Goal: Navigation & Orientation: Find specific page/section

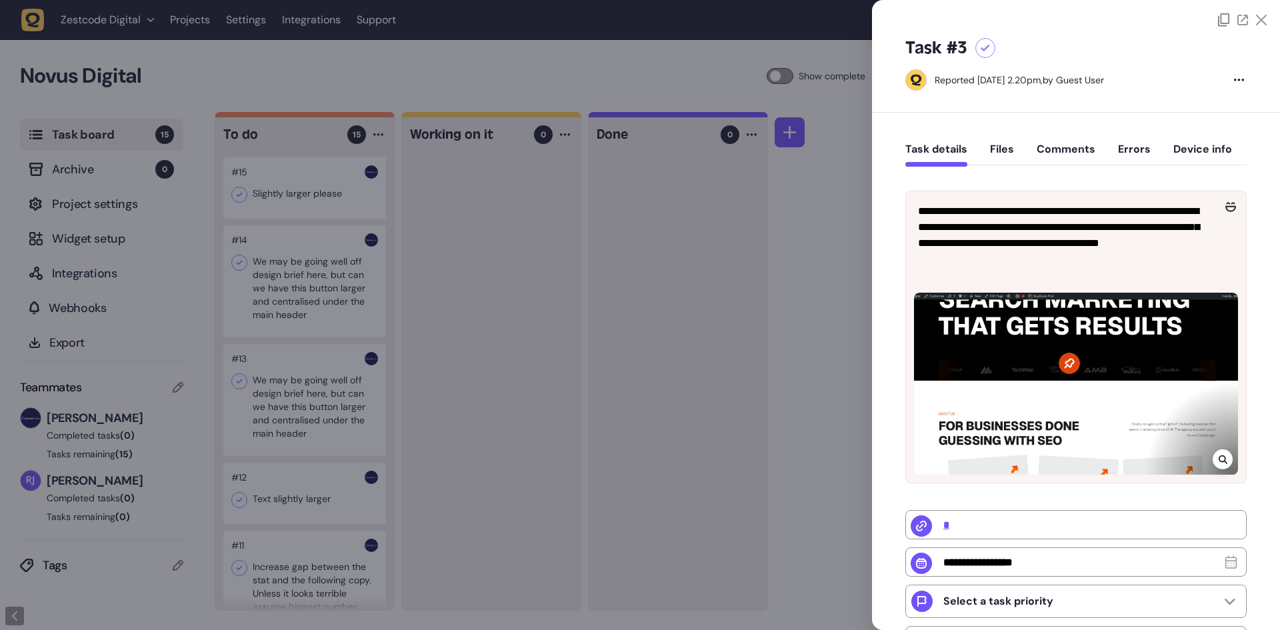
click at [535, 210] on div at bounding box center [640, 315] width 1280 height 630
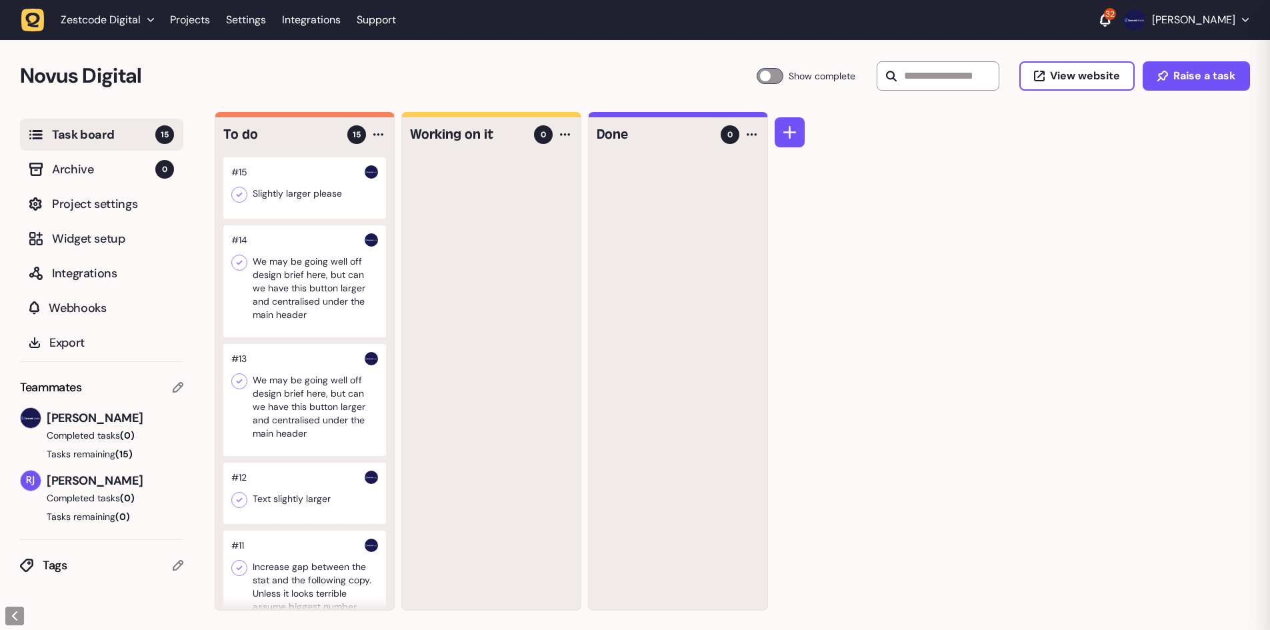
click at [288, 191] on div at bounding box center [304, 187] width 163 height 61
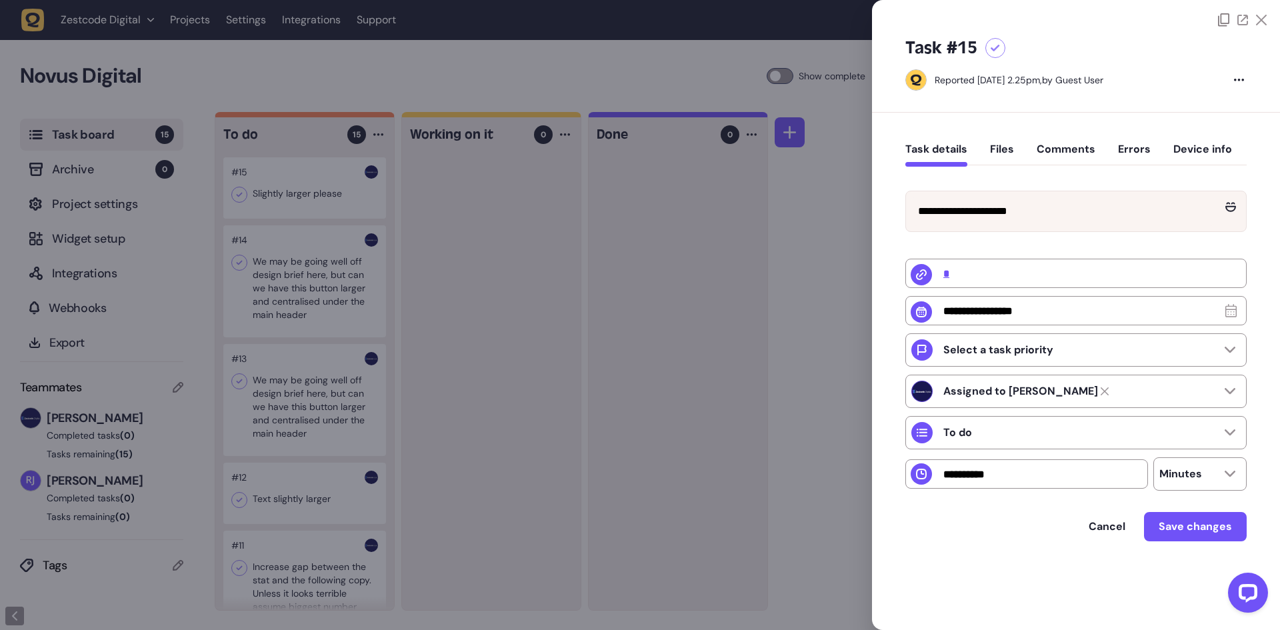
click at [497, 215] on div at bounding box center [640, 315] width 1280 height 630
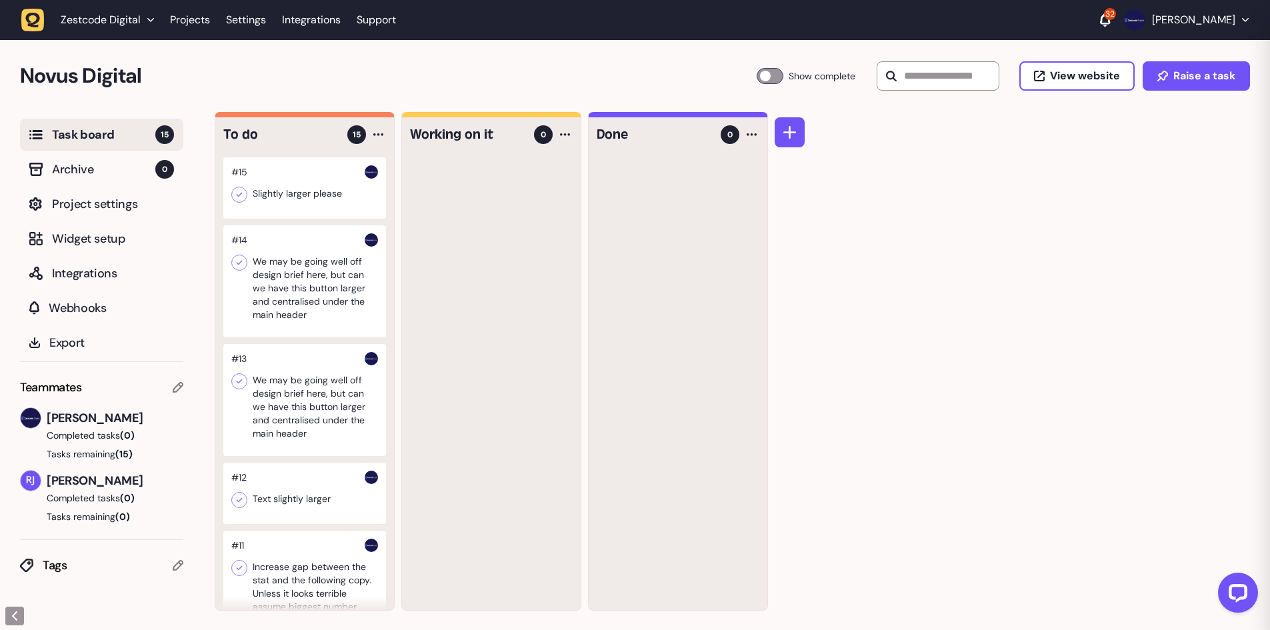
click at [334, 280] on div at bounding box center [304, 281] width 163 height 112
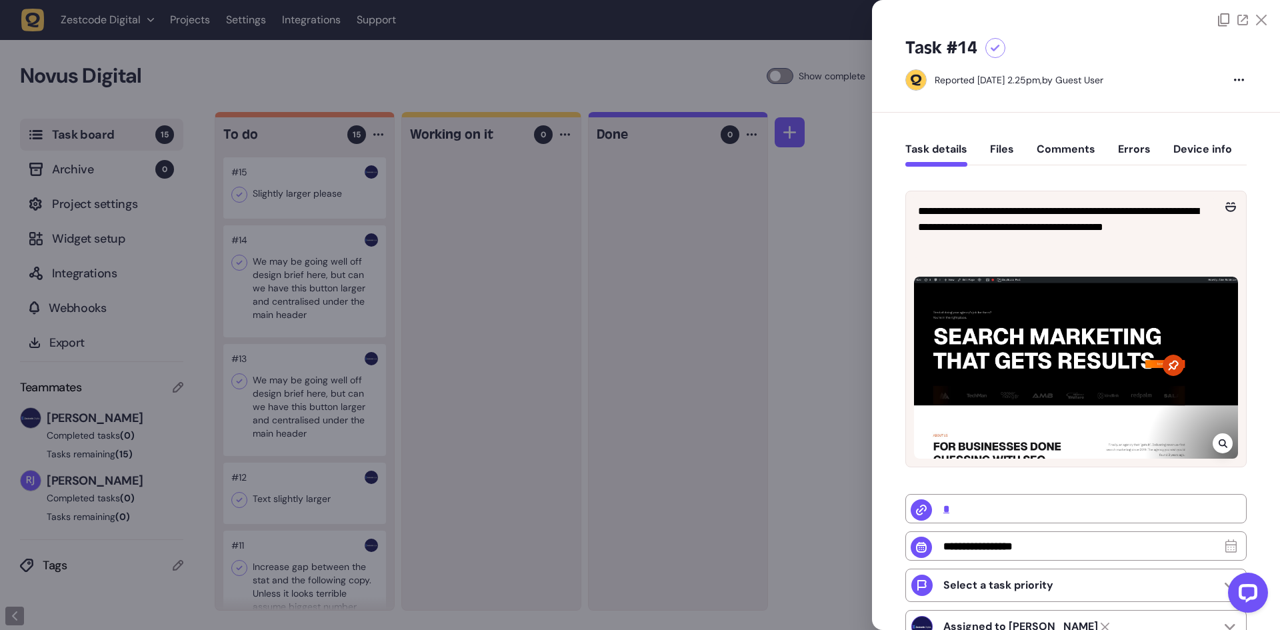
click at [513, 321] on div at bounding box center [640, 315] width 1280 height 630
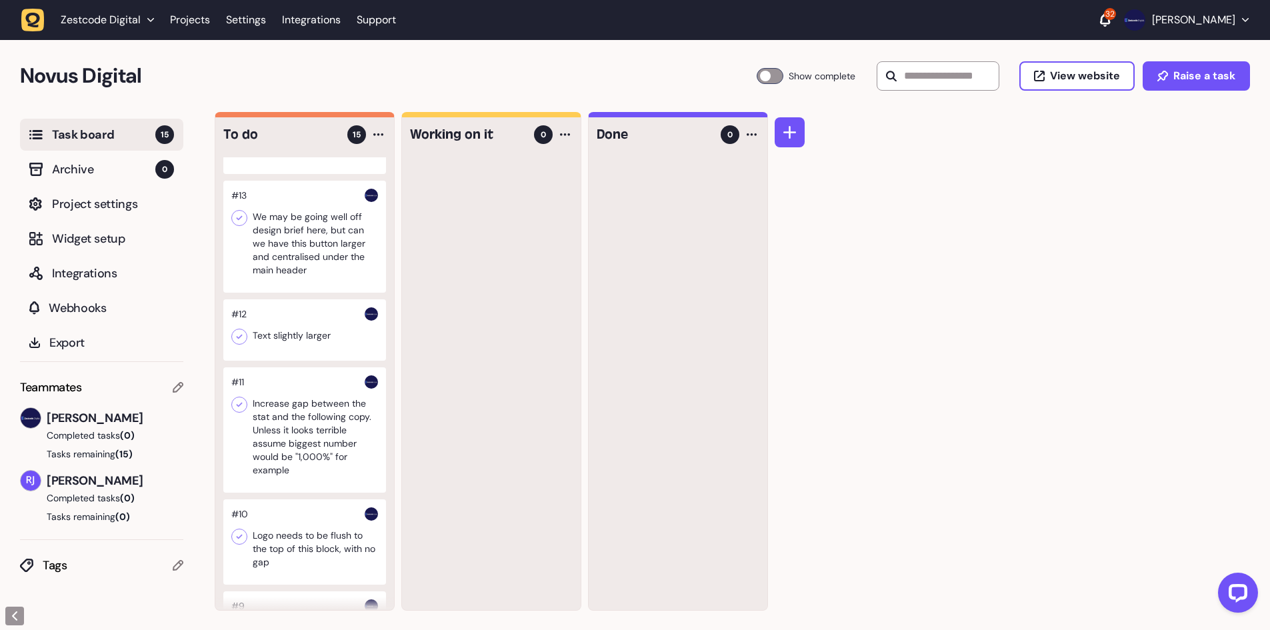
scroll to position [200, 0]
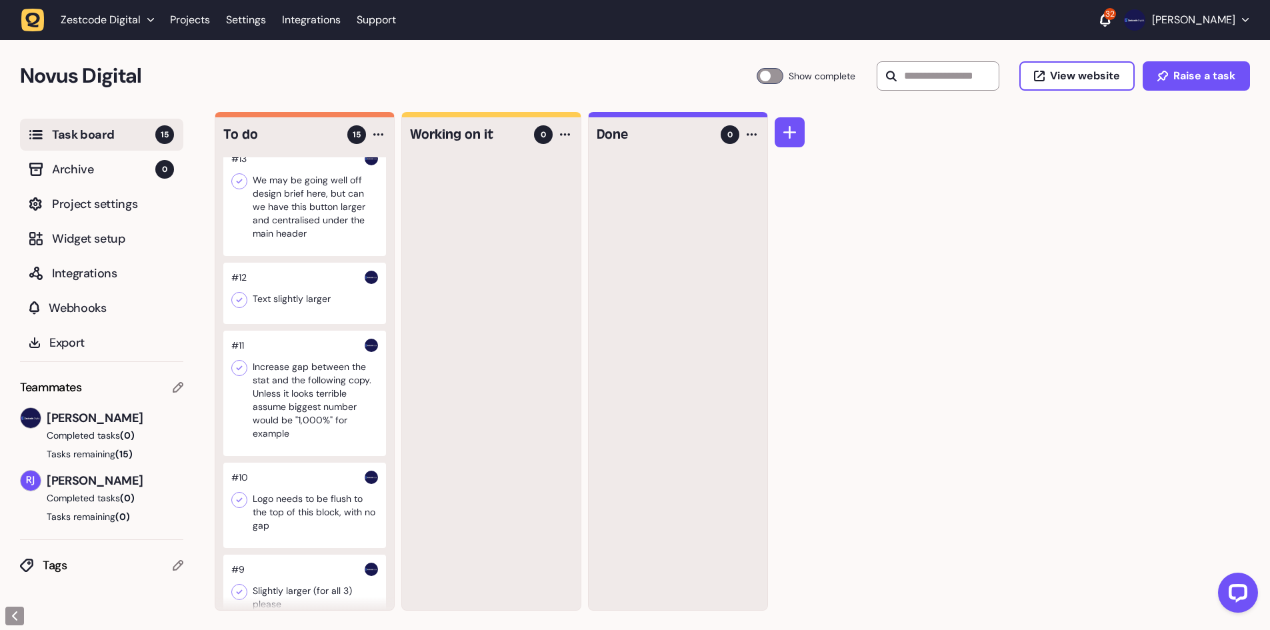
click at [301, 293] on div at bounding box center [304, 293] width 163 height 61
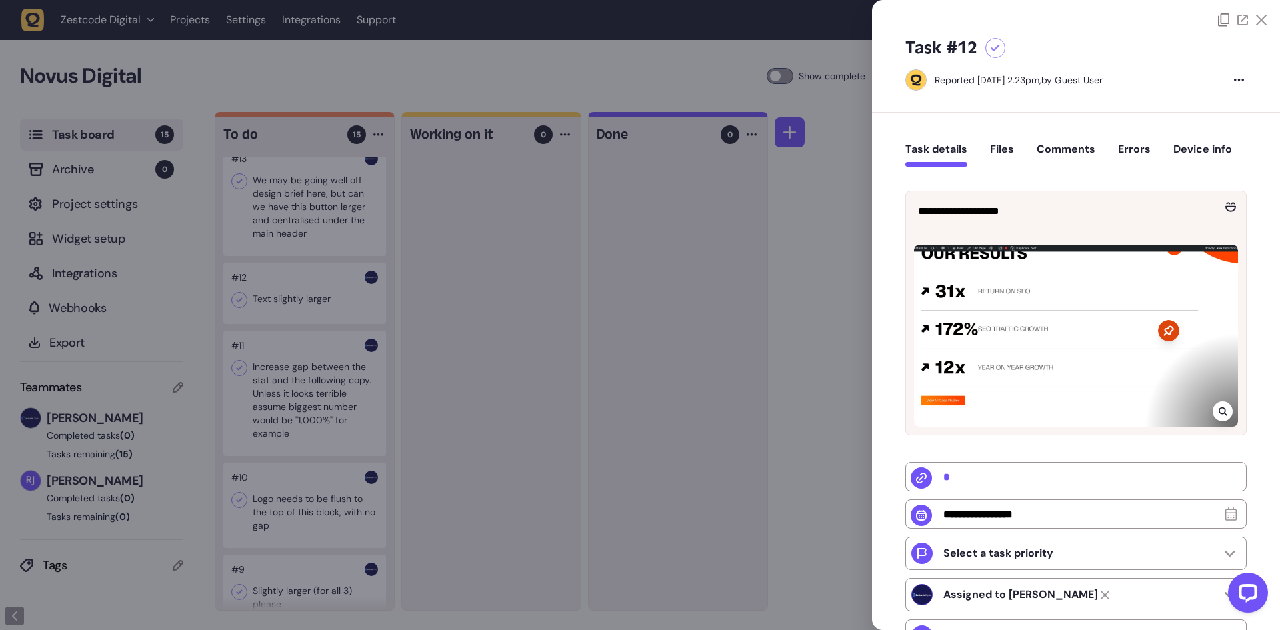
click at [324, 291] on div at bounding box center [640, 315] width 1280 height 630
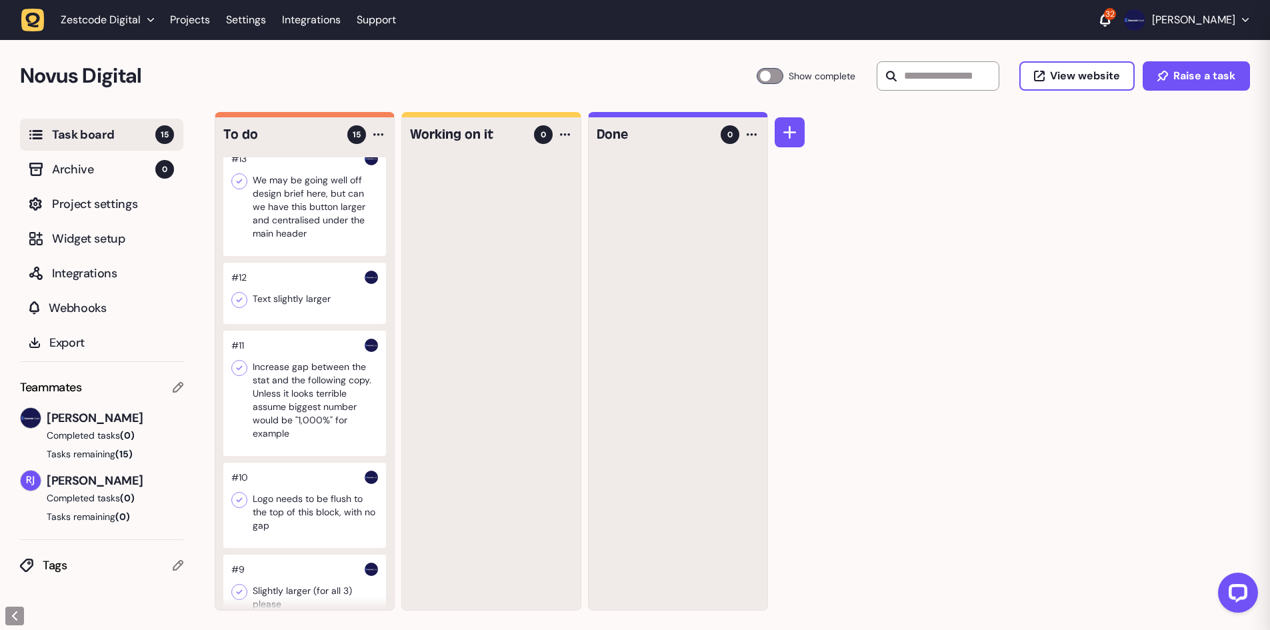
click at [309, 388] on div at bounding box center [304, 393] width 163 height 125
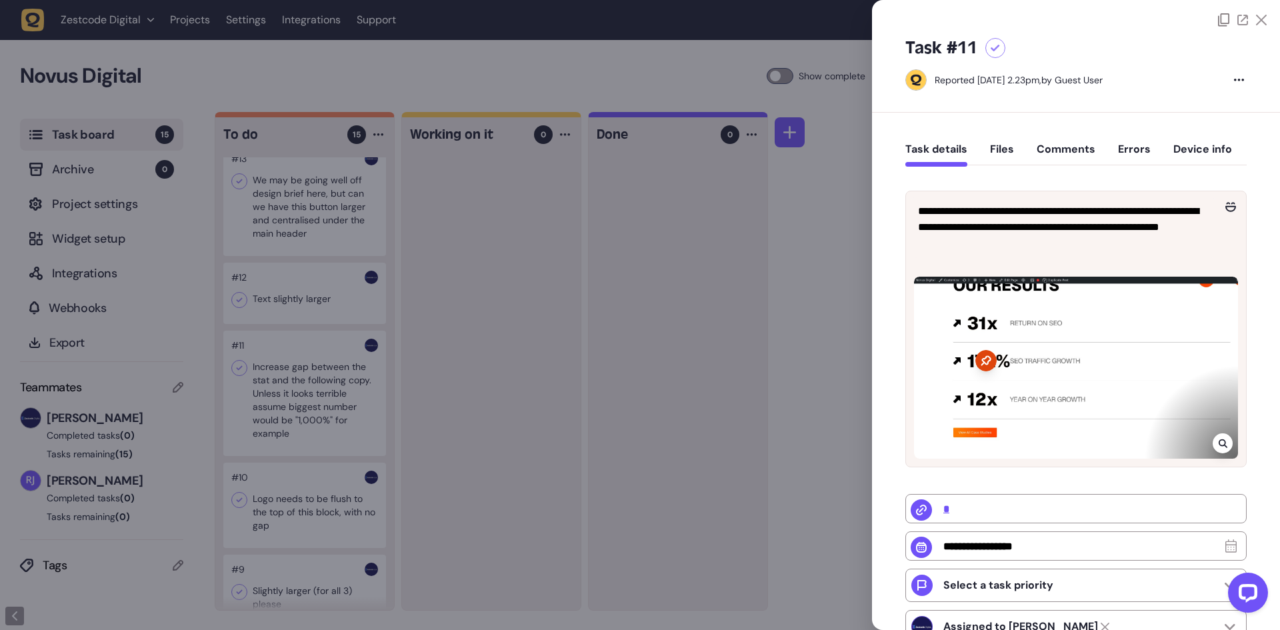
click at [311, 387] on div at bounding box center [640, 315] width 1280 height 630
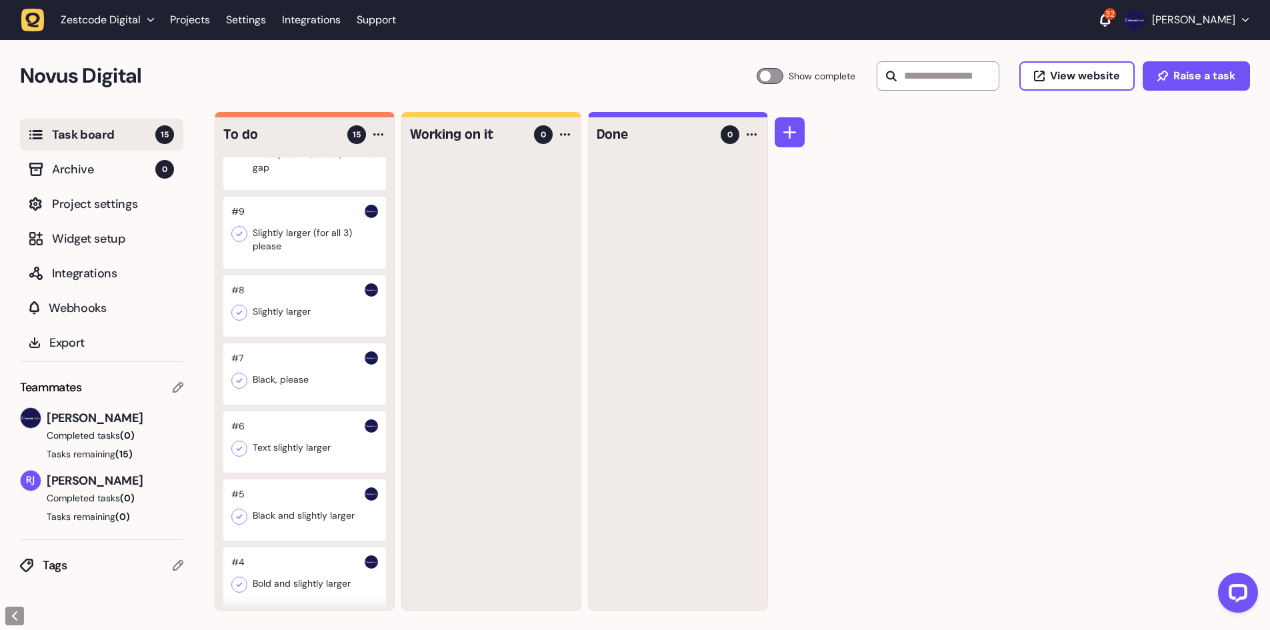
scroll to position [600, 0]
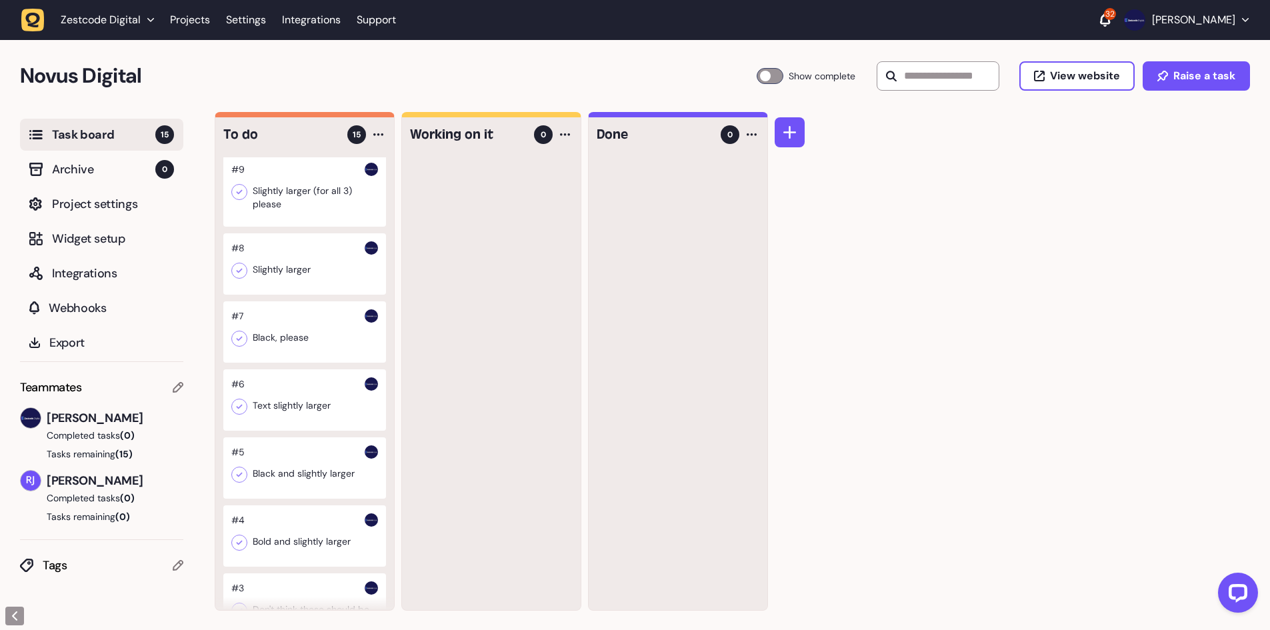
click at [324, 286] on div at bounding box center [304, 263] width 163 height 61
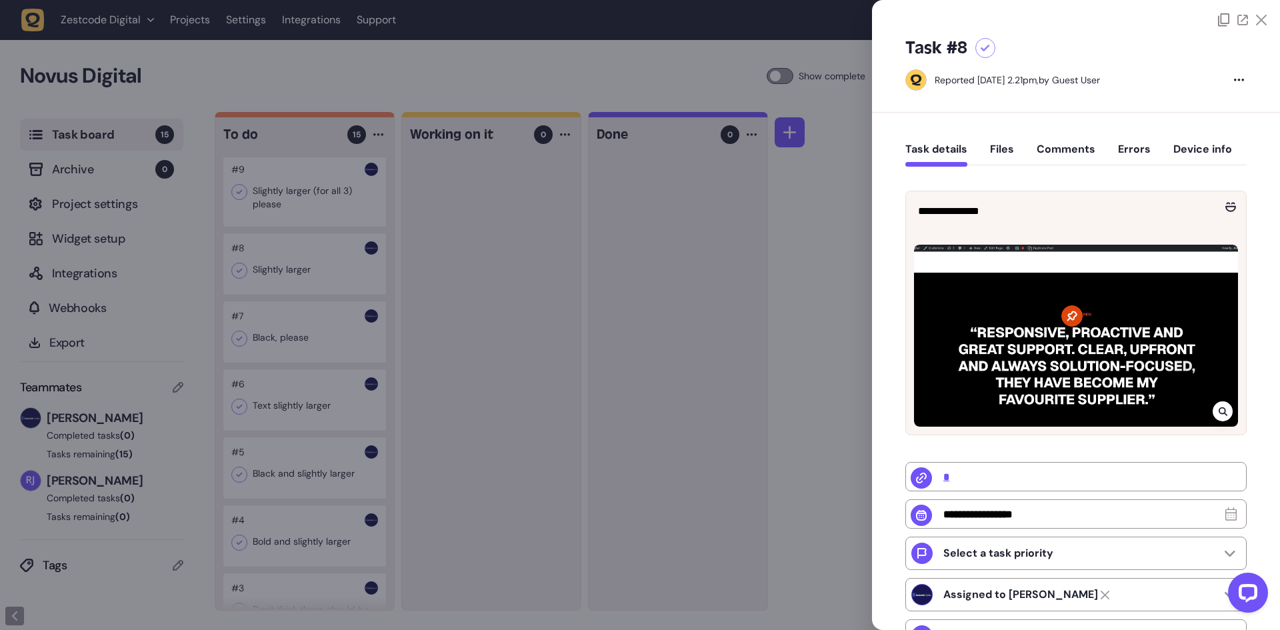
click at [324, 286] on div at bounding box center [640, 315] width 1280 height 630
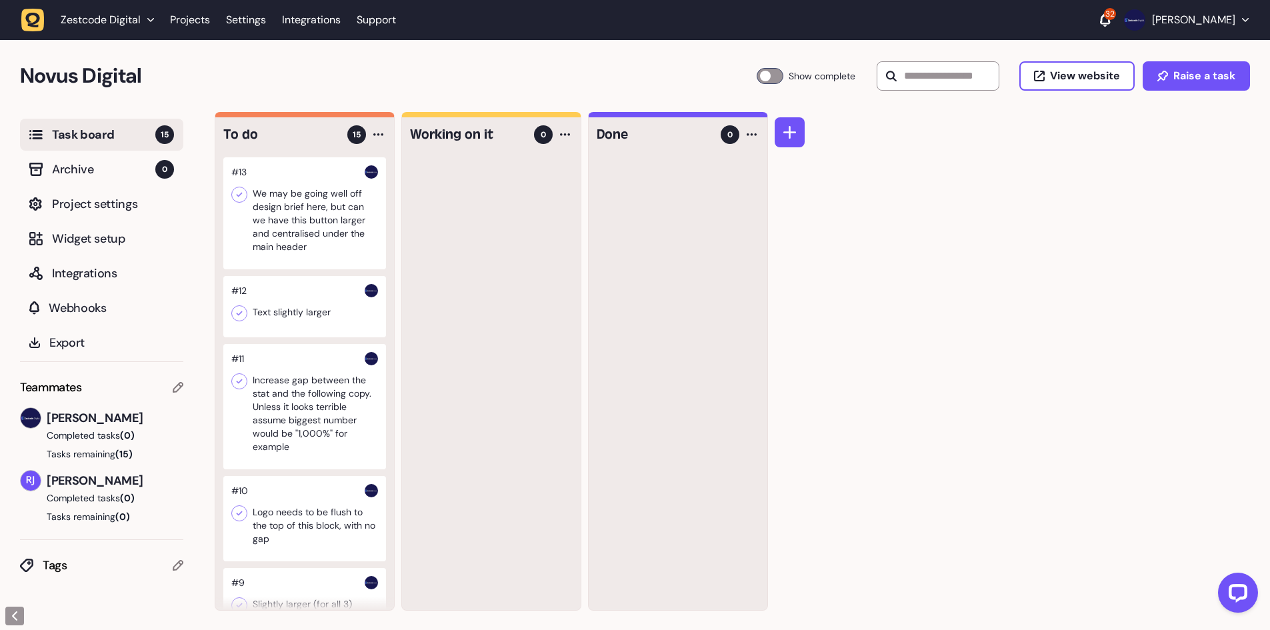
scroll to position [867, 0]
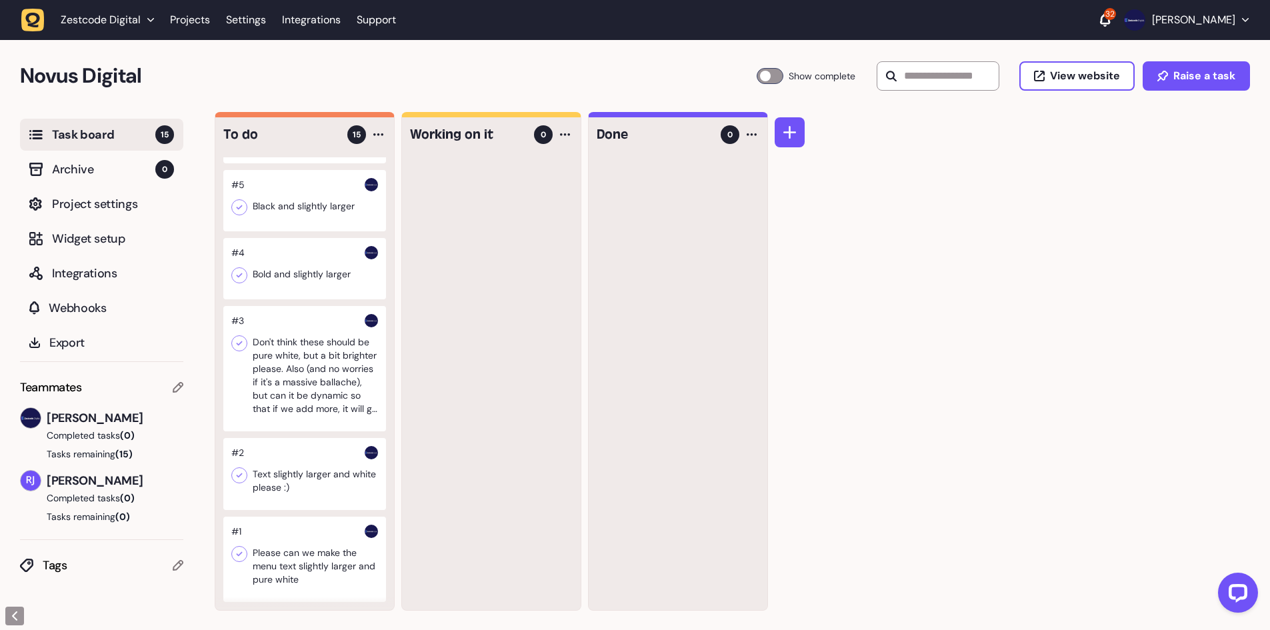
click at [299, 383] on div at bounding box center [304, 368] width 163 height 125
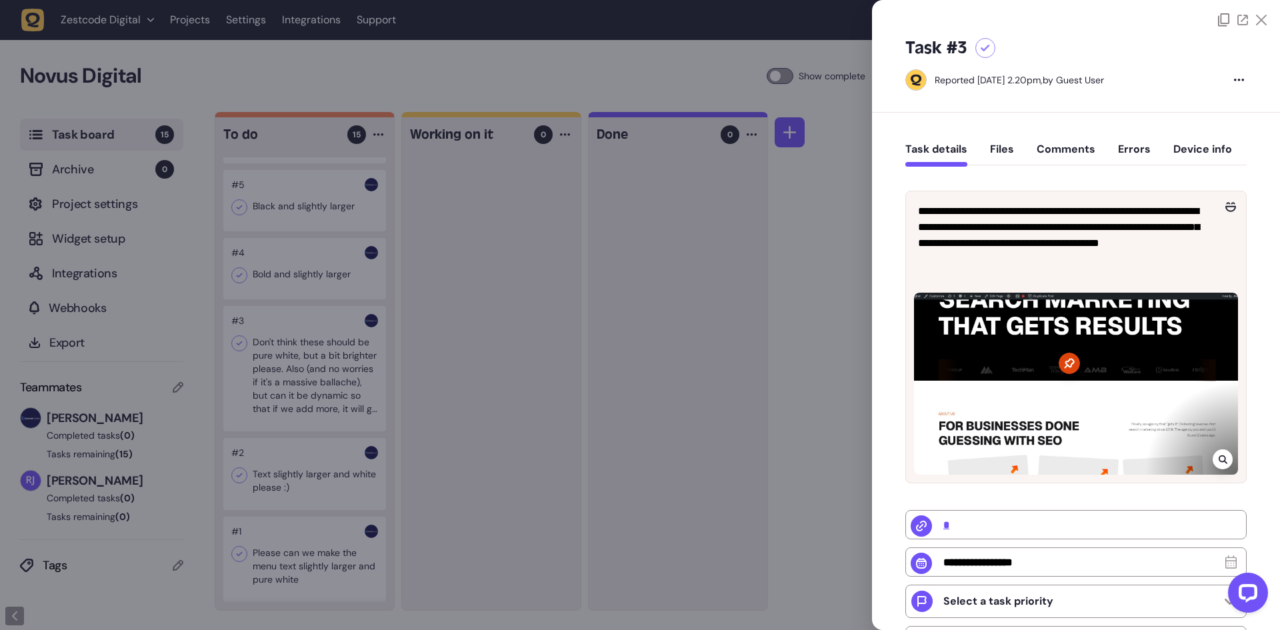
click at [761, 341] on div at bounding box center [640, 315] width 1280 height 630
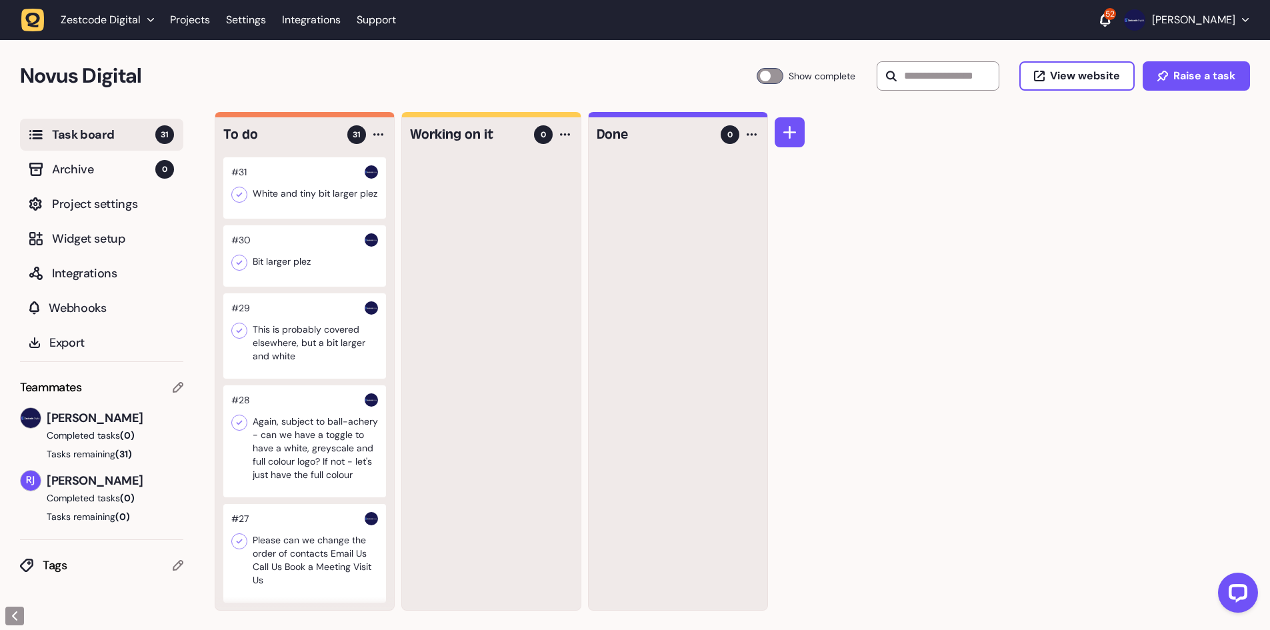
click at [945, 159] on div "To do 31 #31 White and tiny bit larger plez #30 Bit larger plez #29 This is pro…" at bounding box center [742, 371] width 1055 height 519
